Goal: Transaction & Acquisition: Download file/media

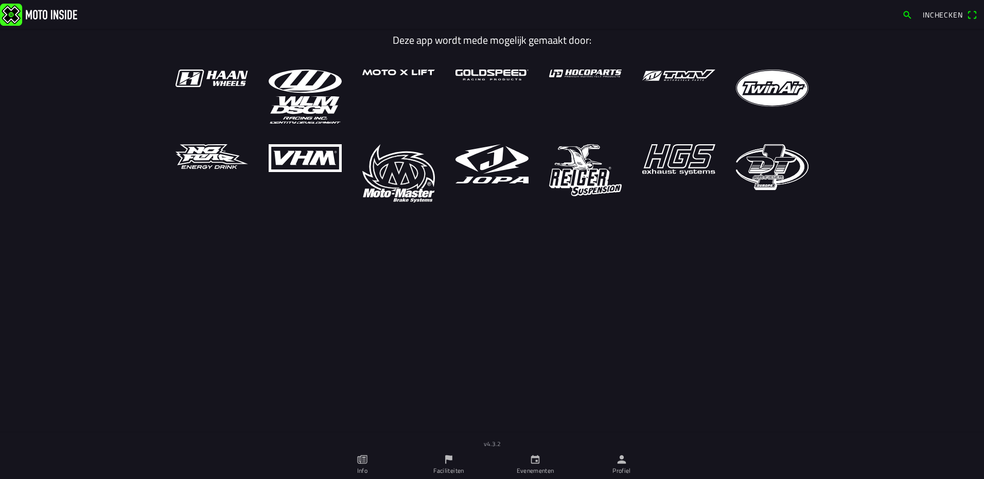
click at [543, 456] on link "Evenementen" at bounding box center [535, 464] width 86 height 29
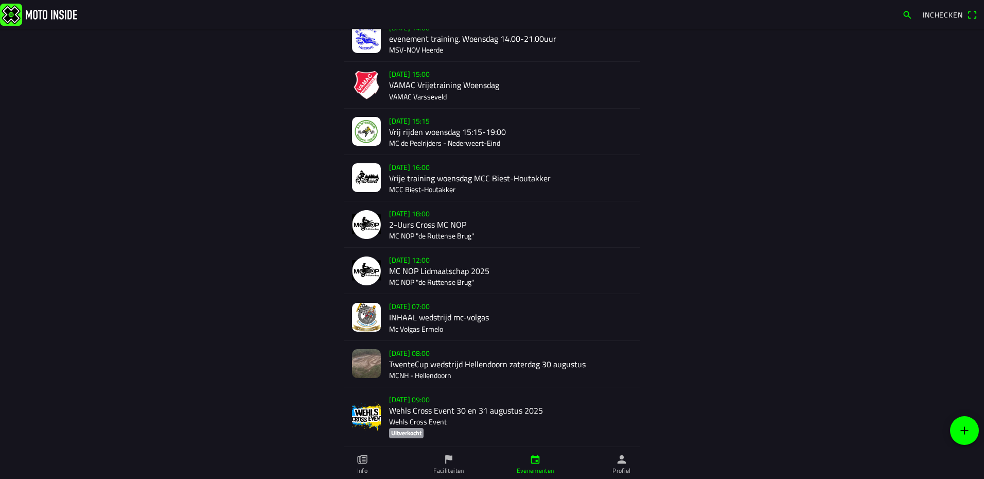
scroll to position [154, 0]
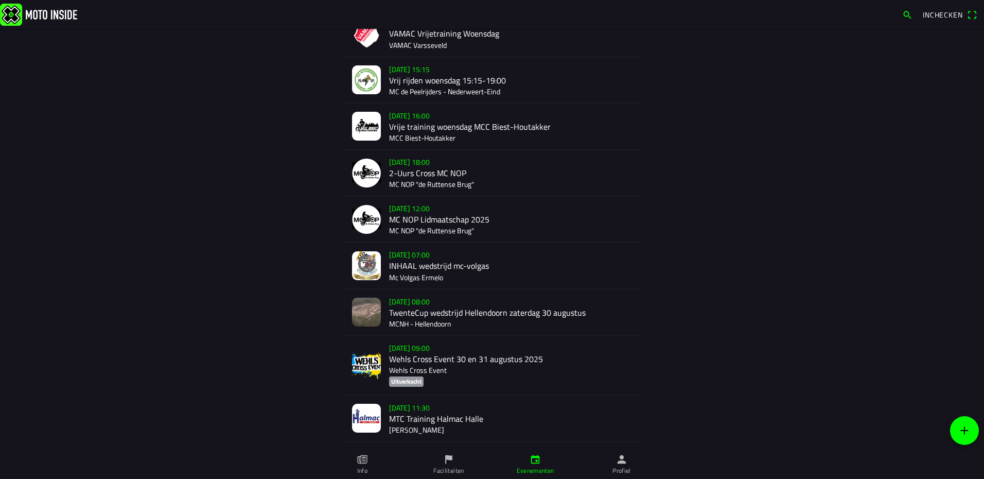
click at [449, 308] on div "za 30 aug. - 08:00 TwenteCup wedstrijd Hellendoorn zaterdag 30 augustus MCNH - …" at bounding box center [510, 312] width 243 height 46
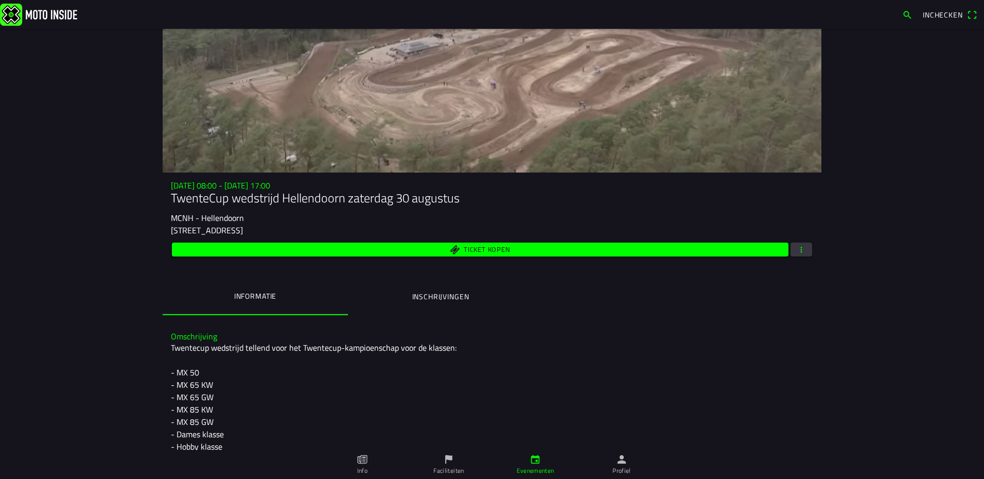
click at [801, 253] on span "button" at bounding box center [801, 249] width 9 height 14
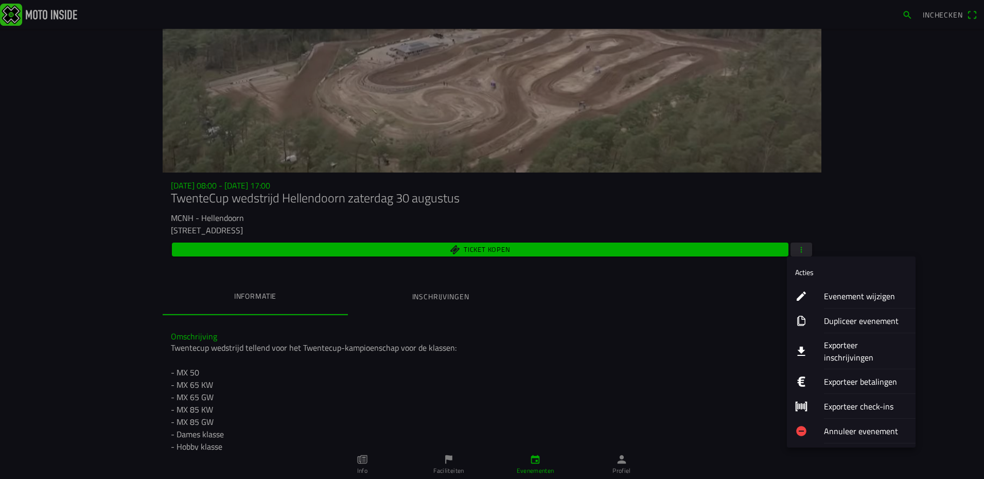
click at [857, 345] on ion-label "Exporteer inschrijvingen" at bounding box center [865, 351] width 83 height 25
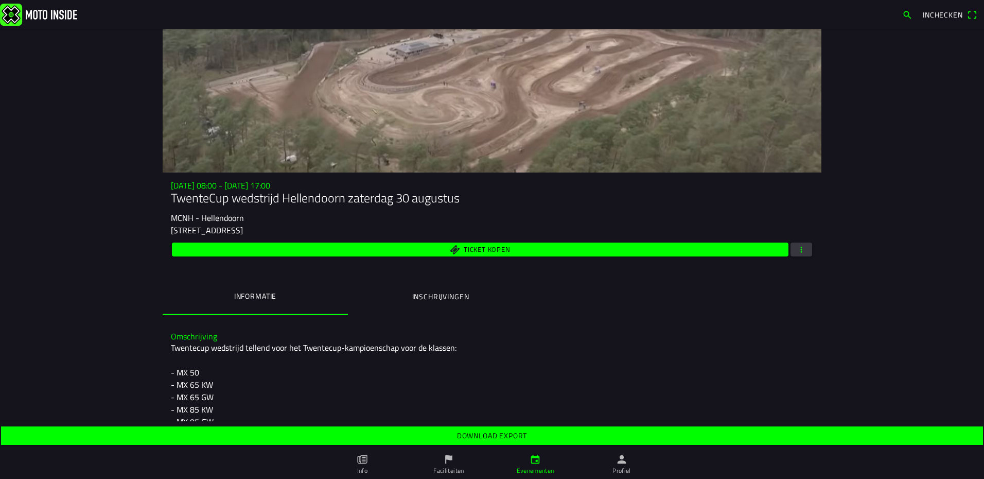
click at [0, 0] on slot "Download export" at bounding box center [0, 0] width 0 height 0
